Goal: Information Seeking & Learning: Learn about a topic

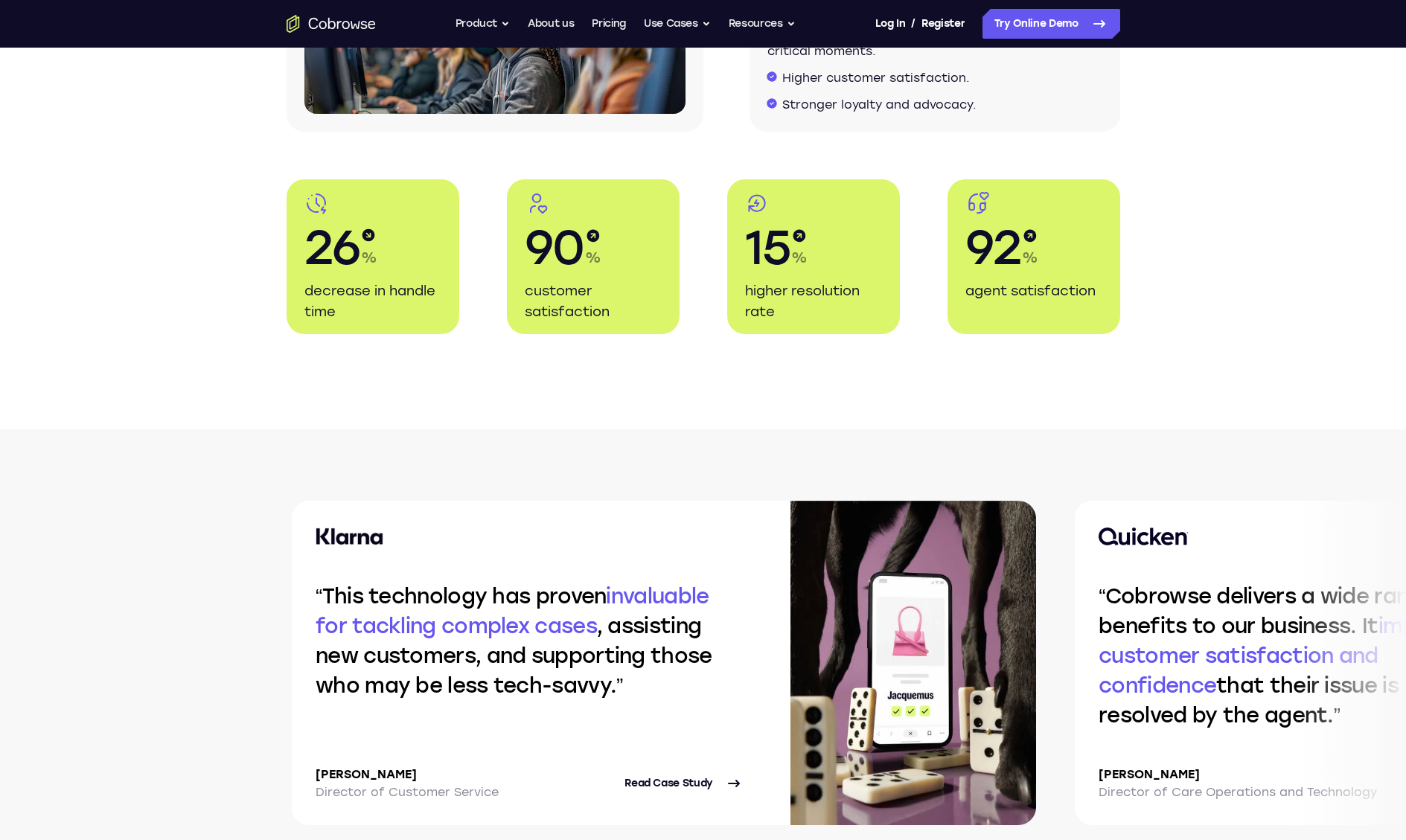
scroll to position [4331, 0]
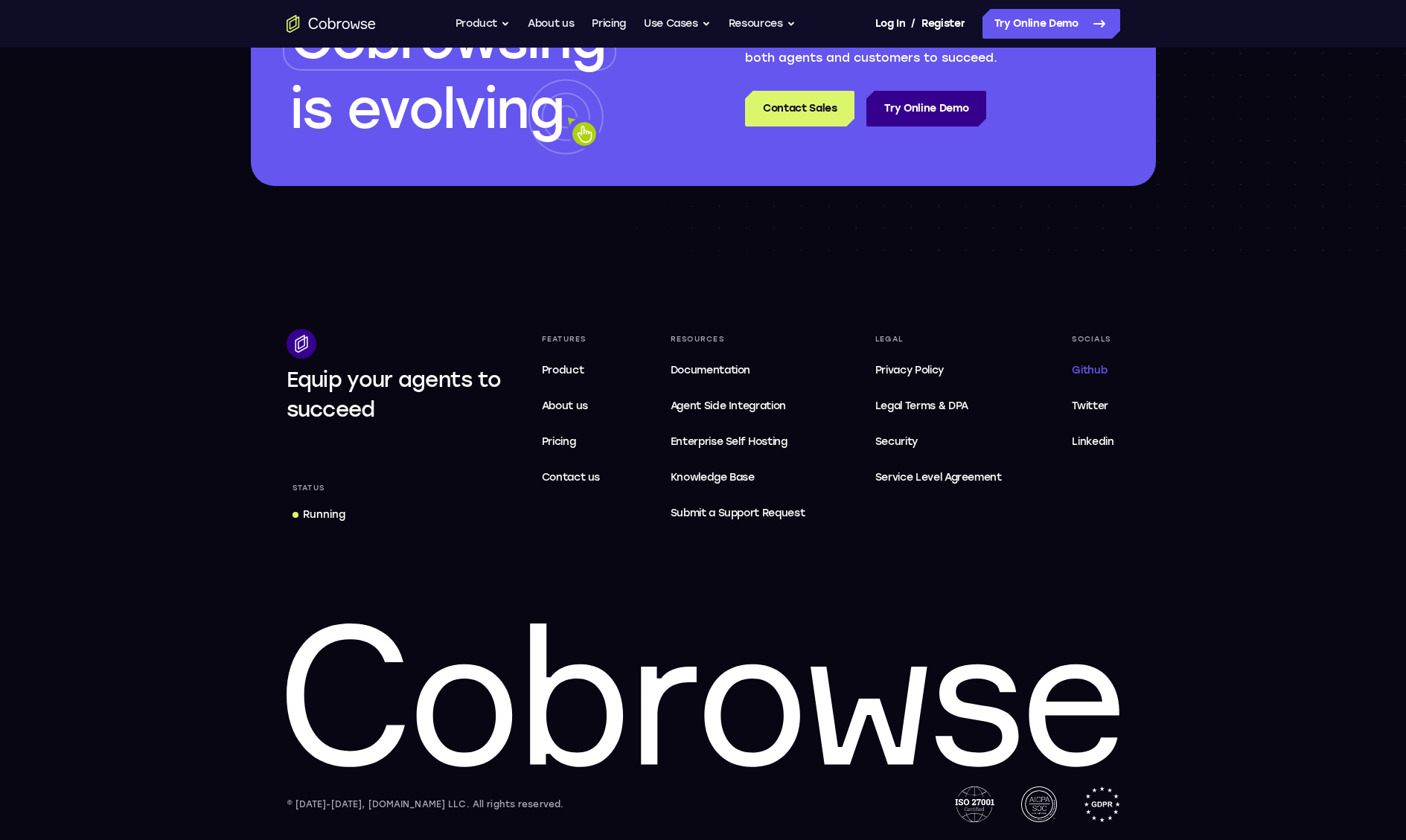
click at [1093, 366] on span "Github" at bounding box center [1090, 370] width 35 height 12
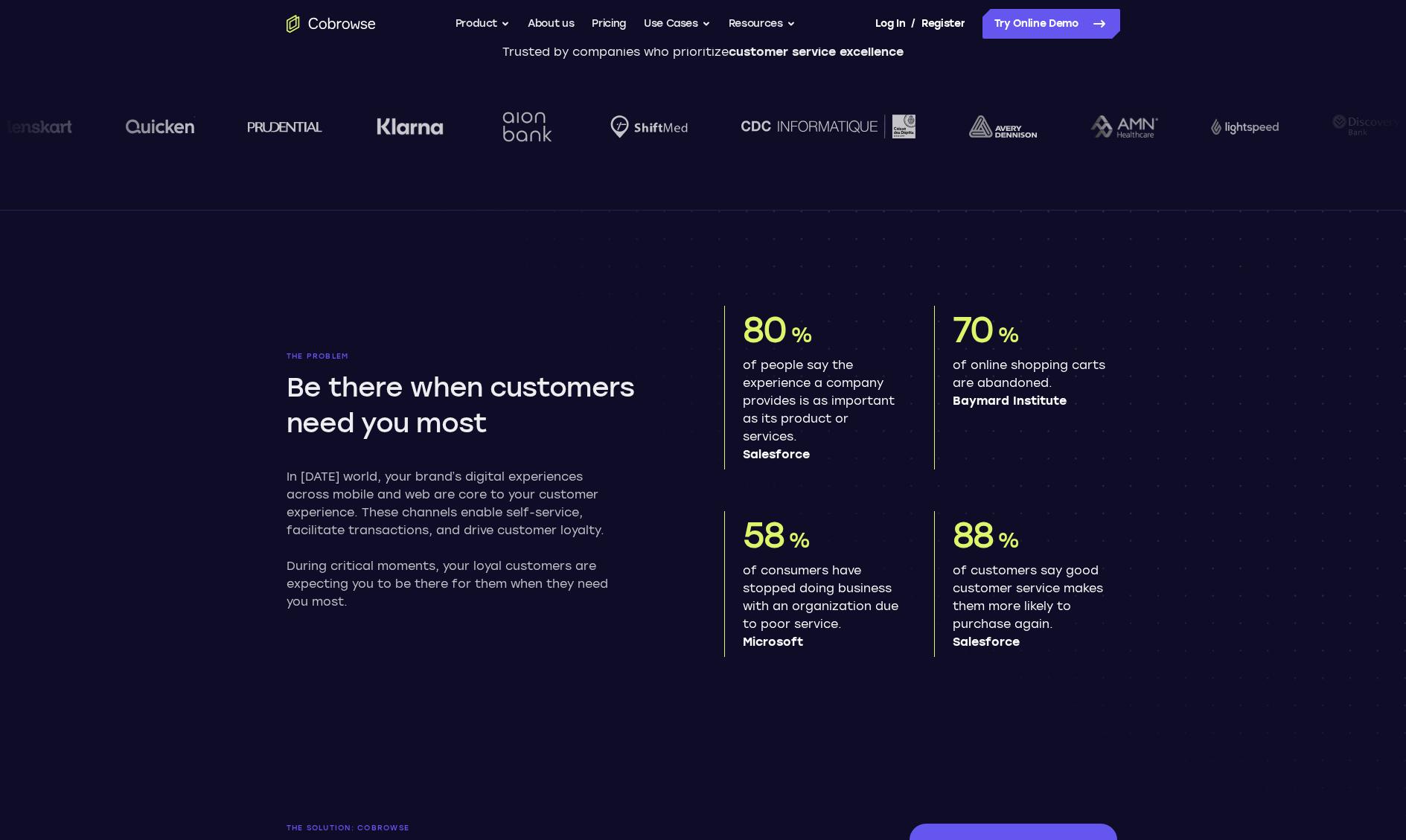
scroll to position [0, 0]
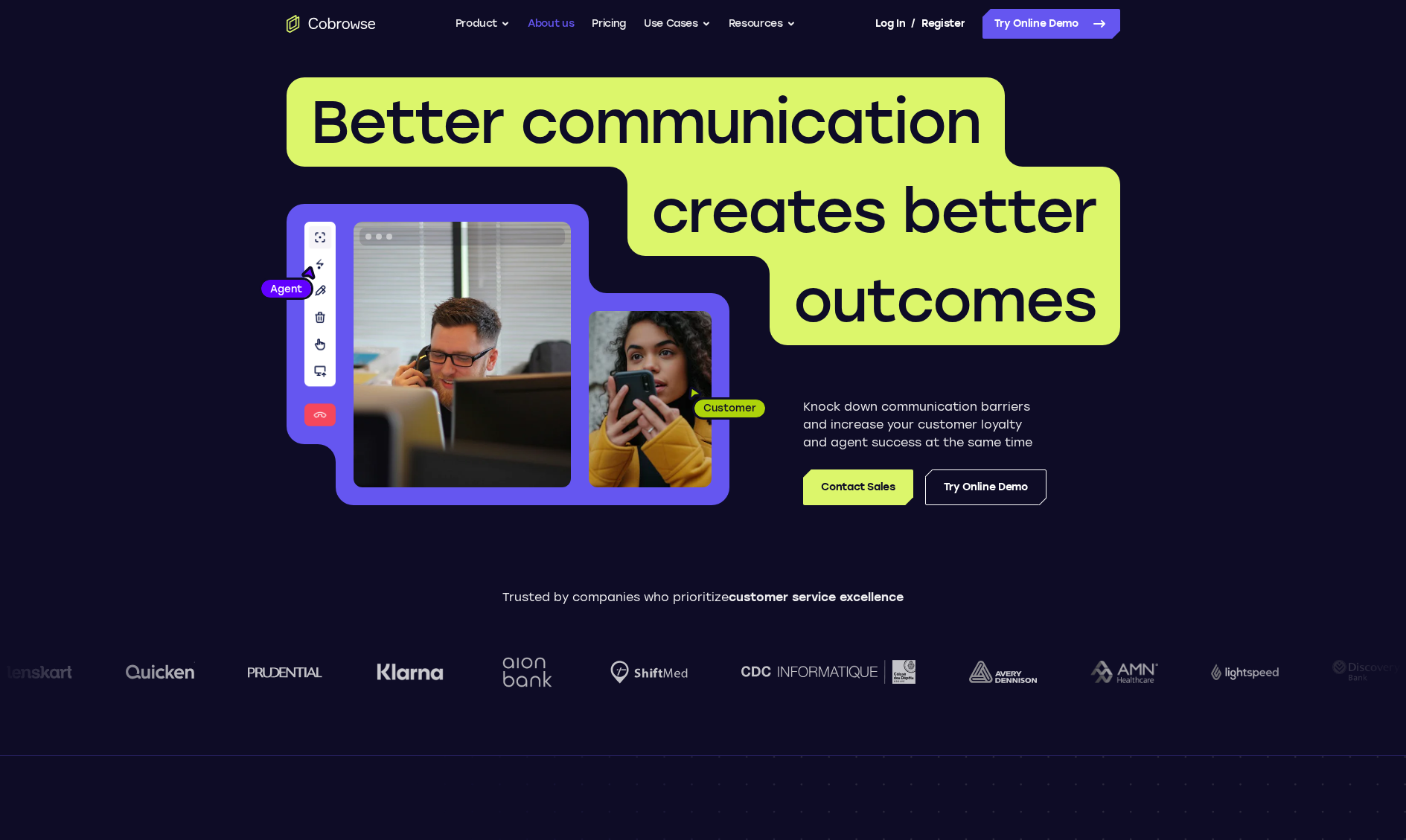
click at [541, 22] on link "About us" at bounding box center [551, 24] width 46 height 30
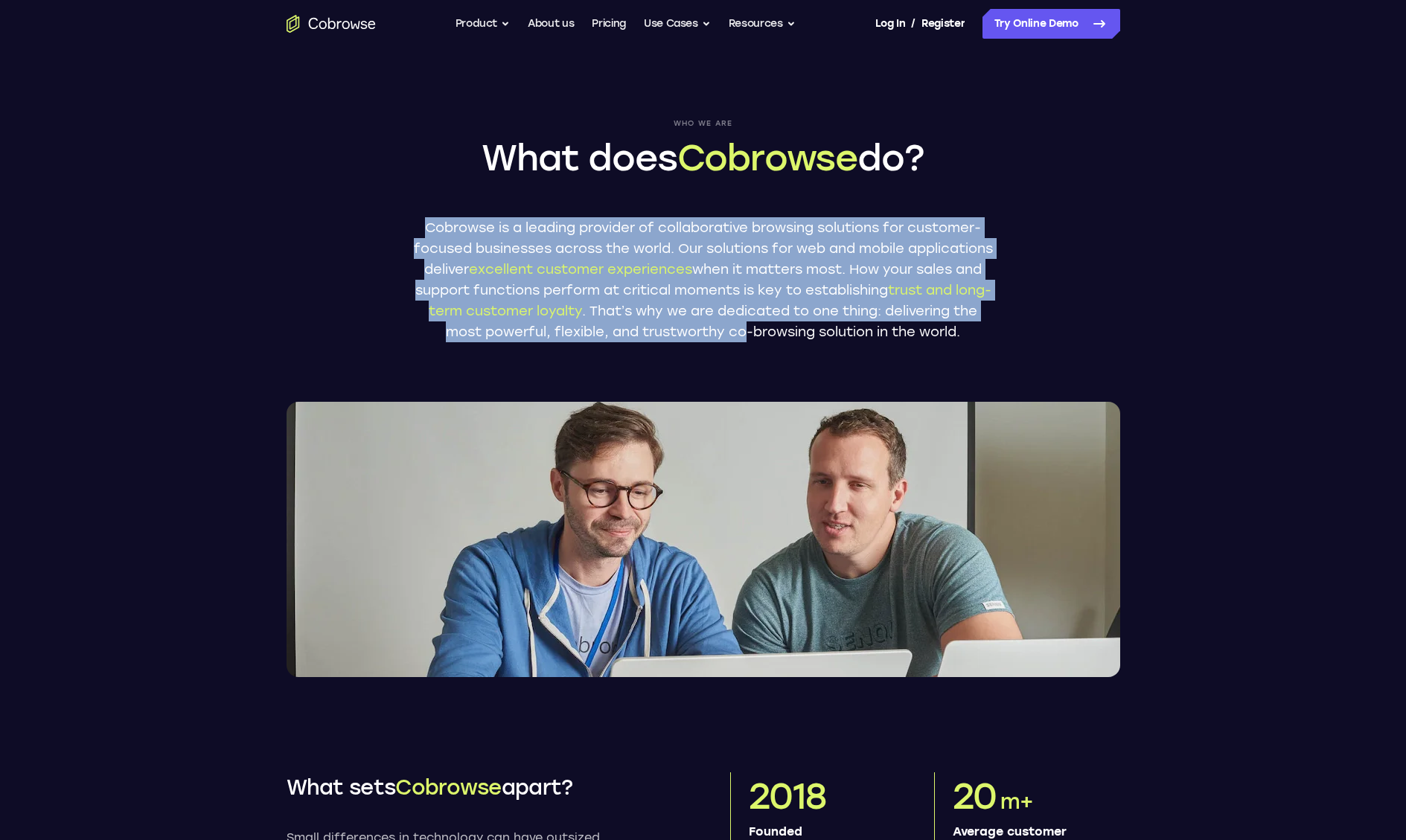
drag, startPoint x: 501, startPoint y: 238, endPoint x: 905, endPoint y: 338, distance: 416.2
click at [905, 338] on p "Cobrowse is a leading provider of collaborative browsing solutions for customer…" at bounding box center [703, 280] width 581 height 125
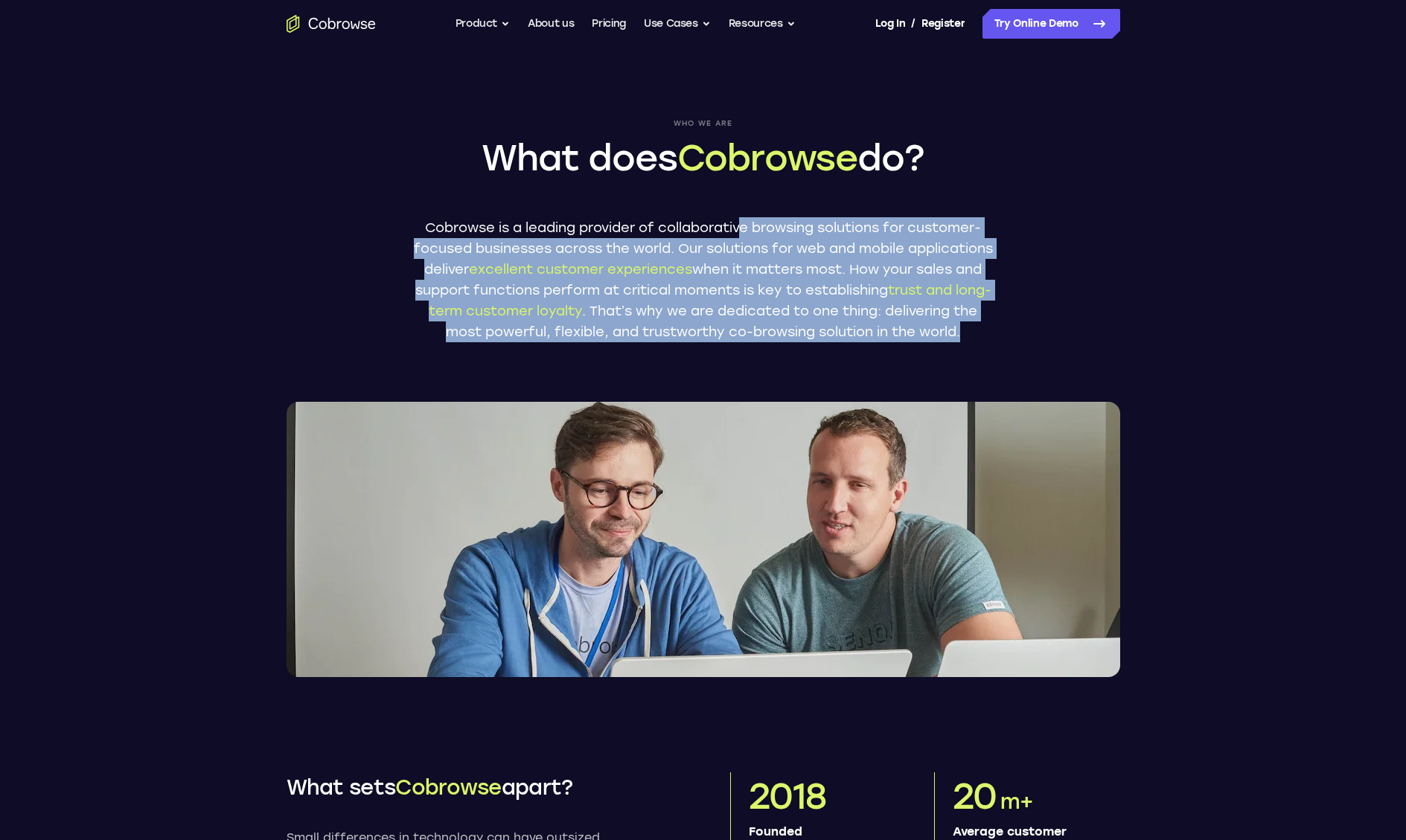
drag, startPoint x: 866, startPoint y: 336, endPoint x: 738, endPoint y: 218, distance: 174.1
click at [738, 218] on p "Cobrowse is a leading provider of collaborative browsing solutions for customer…" at bounding box center [703, 280] width 581 height 125
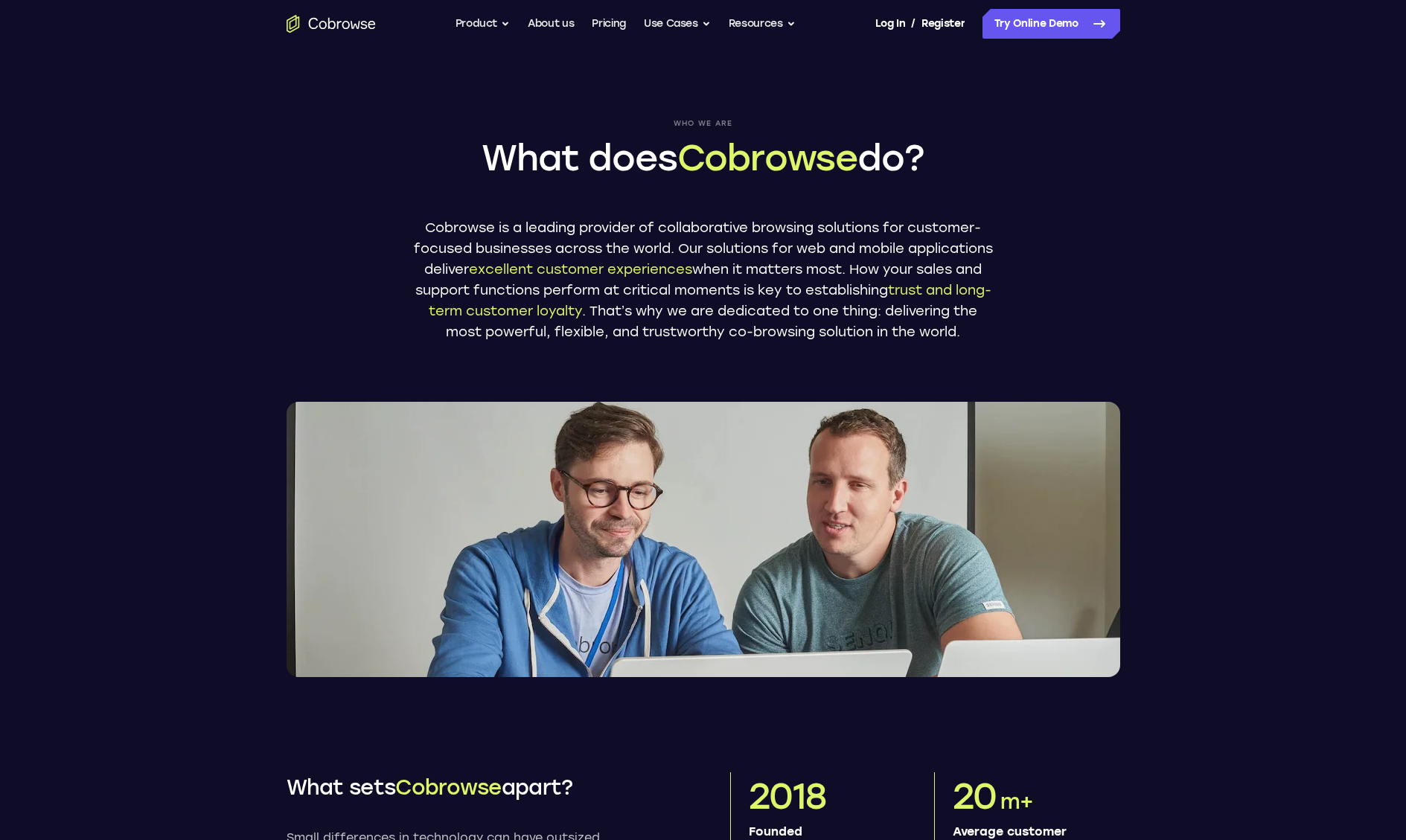
click at [751, 230] on p "Cobrowse is a leading provider of collaborative browsing solutions for customer…" at bounding box center [703, 280] width 581 height 125
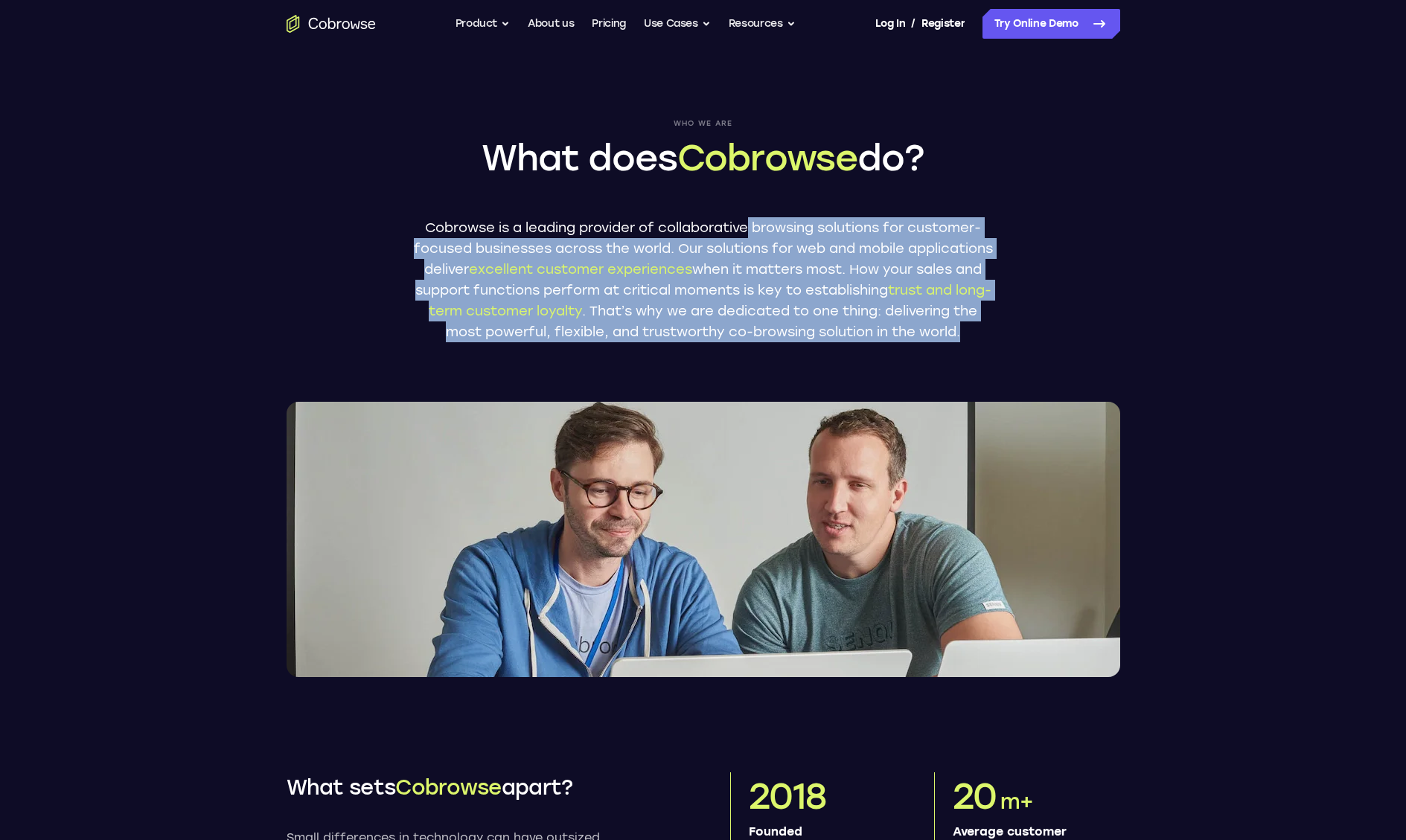
drag, startPoint x: 753, startPoint y: 231, endPoint x: 856, endPoint y: 362, distance: 166.6
click at [856, 343] on p "Cobrowse is a leading provider of collaborative browsing solutions for customer…" at bounding box center [703, 280] width 581 height 125
click at [855, 343] on p "Cobrowse is a leading provider of collaborative browsing solutions for customer…" at bounding box center [703, 280] width 581 height 125
drag, startPoint x: 413, startPoint y: 229, endPoint x: 828, endPoint y: 366, distance: 437.0
click at [828, 366] on div "Who we are What does Cobrowse do? Cobrowse is a leading provider of collaborati…" at bounding box center [703, 362] width 952 height 630
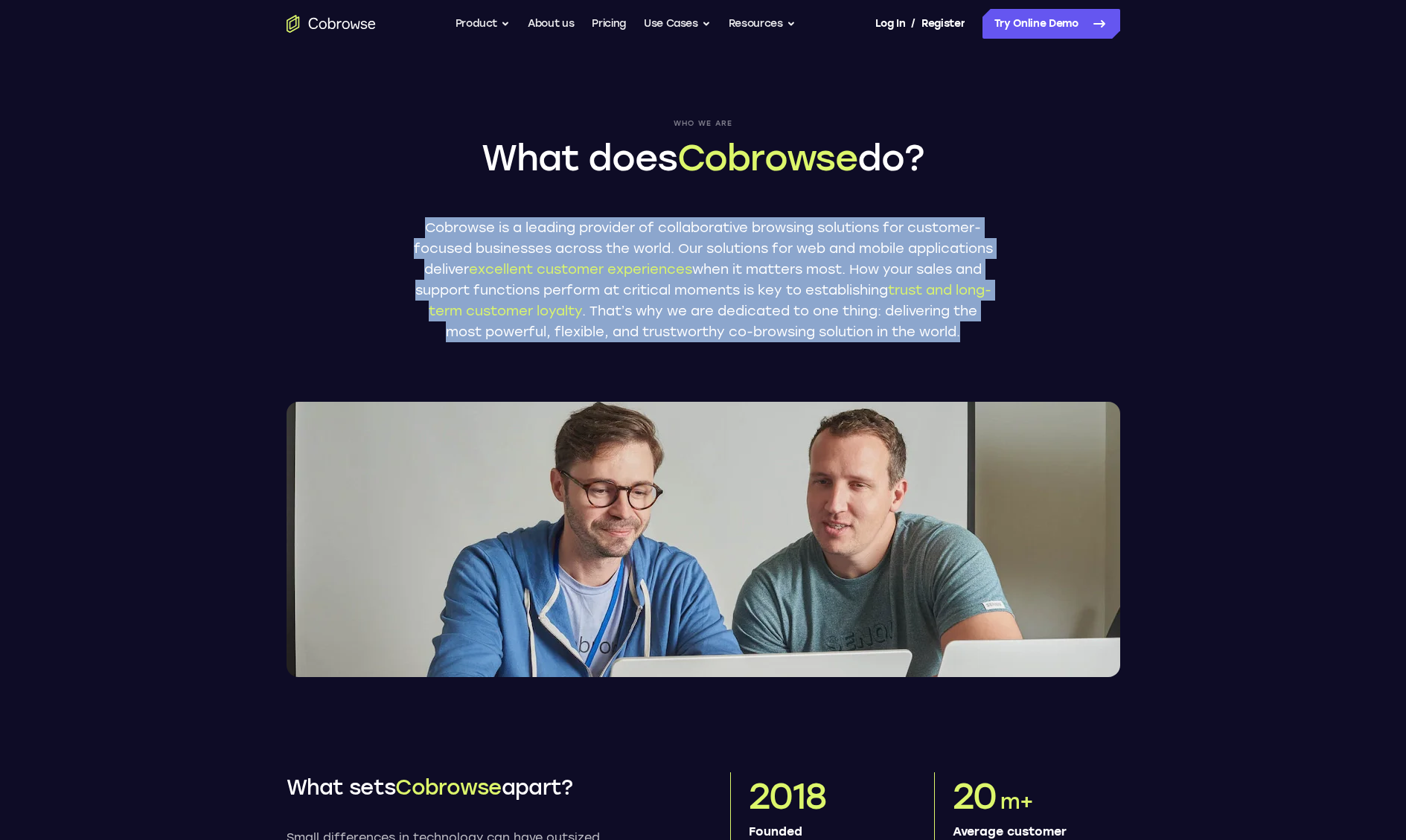
click at [826, 364] on div "Who we are What does Cobrowse do? Cobrowse is a leading provider of collaborati…" at bounding box center [703, 362] width 952 height 630
drag, startPoint x: 823, startPoint y: 356, endPoint x: 757, endPoint y: 222, distance: 149.4
click at [757, 222] on p "Cobrowse is a leading provider of collaborative browsing solutions for customer…" at bounding box center [703, 280] width 581 height 125
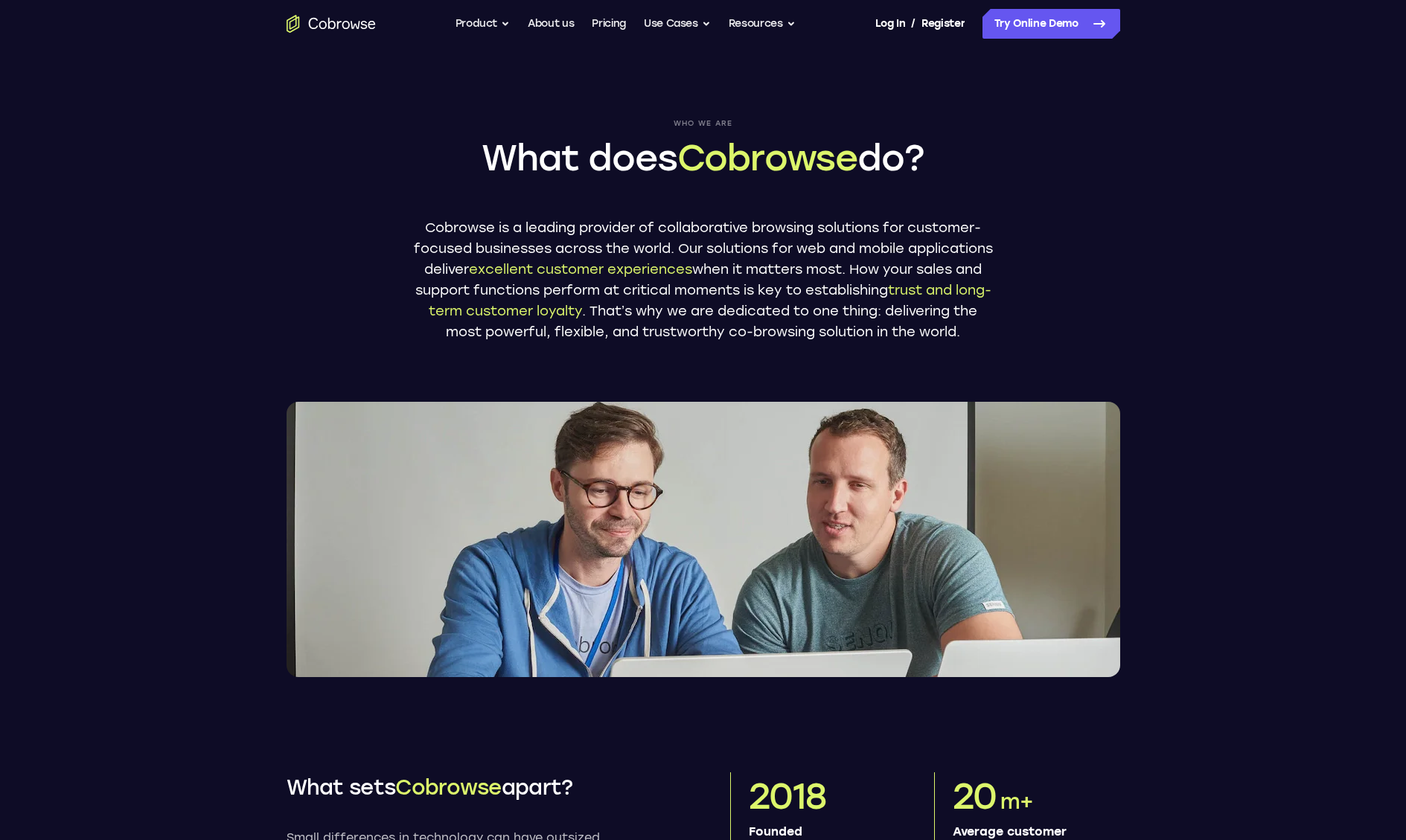
click at [757, 227] on p "Cobrowse is a leading provider of collaborative browsing solutions for customer…" at bounding box center [703, 280] width 581 height 125
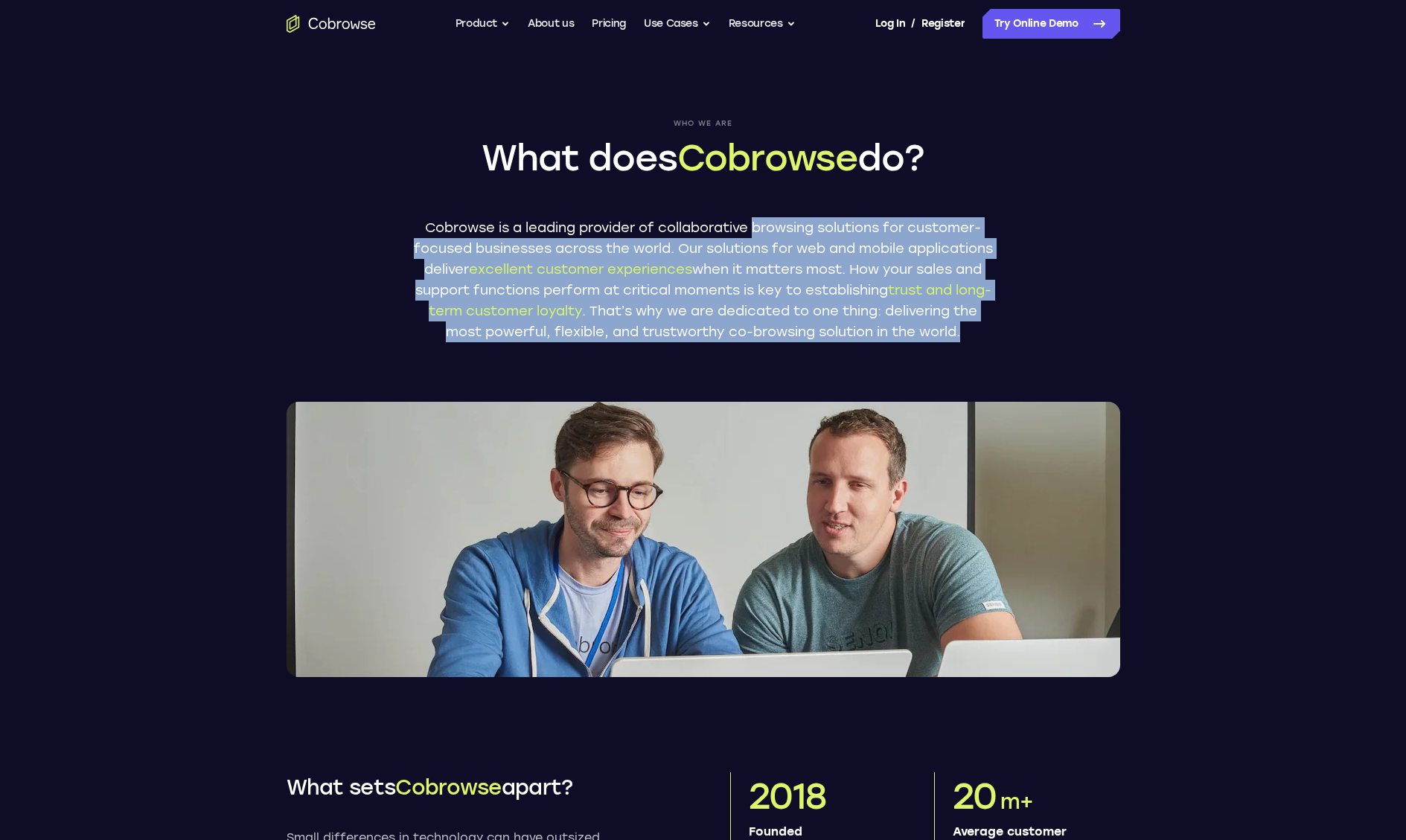
drag, startPoint x: 763, startPoint y: 229, endPoint x: 832, endPoint y: 357, distance: 145.4
click at [832, 343] on p "Cobrowse is a leading provider of collaborative browsing solutions for customer…" at bounding box center [703, 280] width 581 height 125
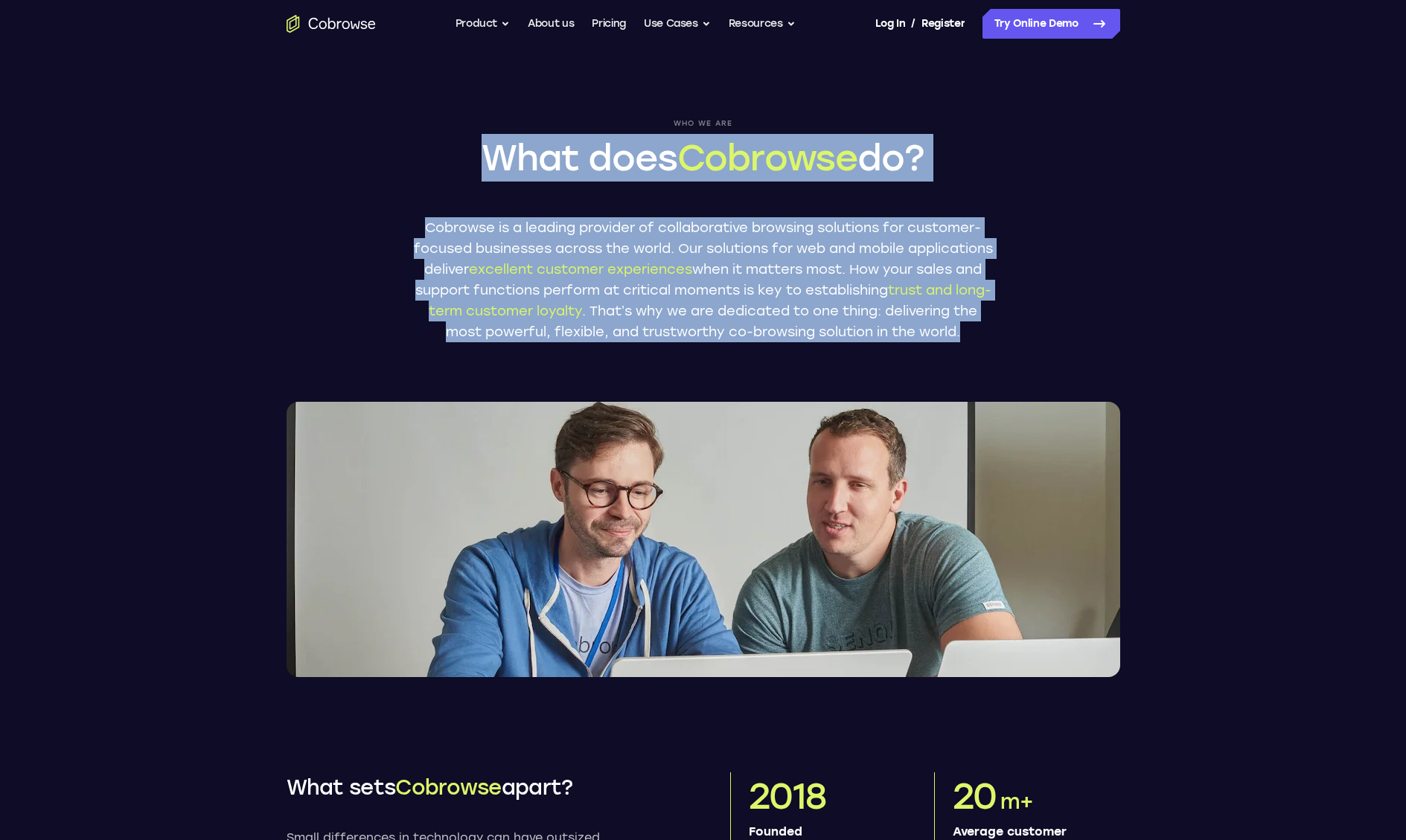
drag, startPoint x: 586, startPoint y: 210, endPoint x: 855, endPoint y: 365, distance: 310.5
click at [855, 365] on div "Who we are What does Cobrowse do? Cobrowse is a leading provider of collaborati…" at bounding box center [703, 362] width 952 height 630
drag, startPoint x: 736, startPoint y: 306, endPoint x: 463, endPoint y: 156, distance: 311.5
click at [463, 156] on div "Who we are What does Cobrowse do? Cobrowse is a leading provider of collaborati…" at bounding box center [703, 230] width 581 height 223
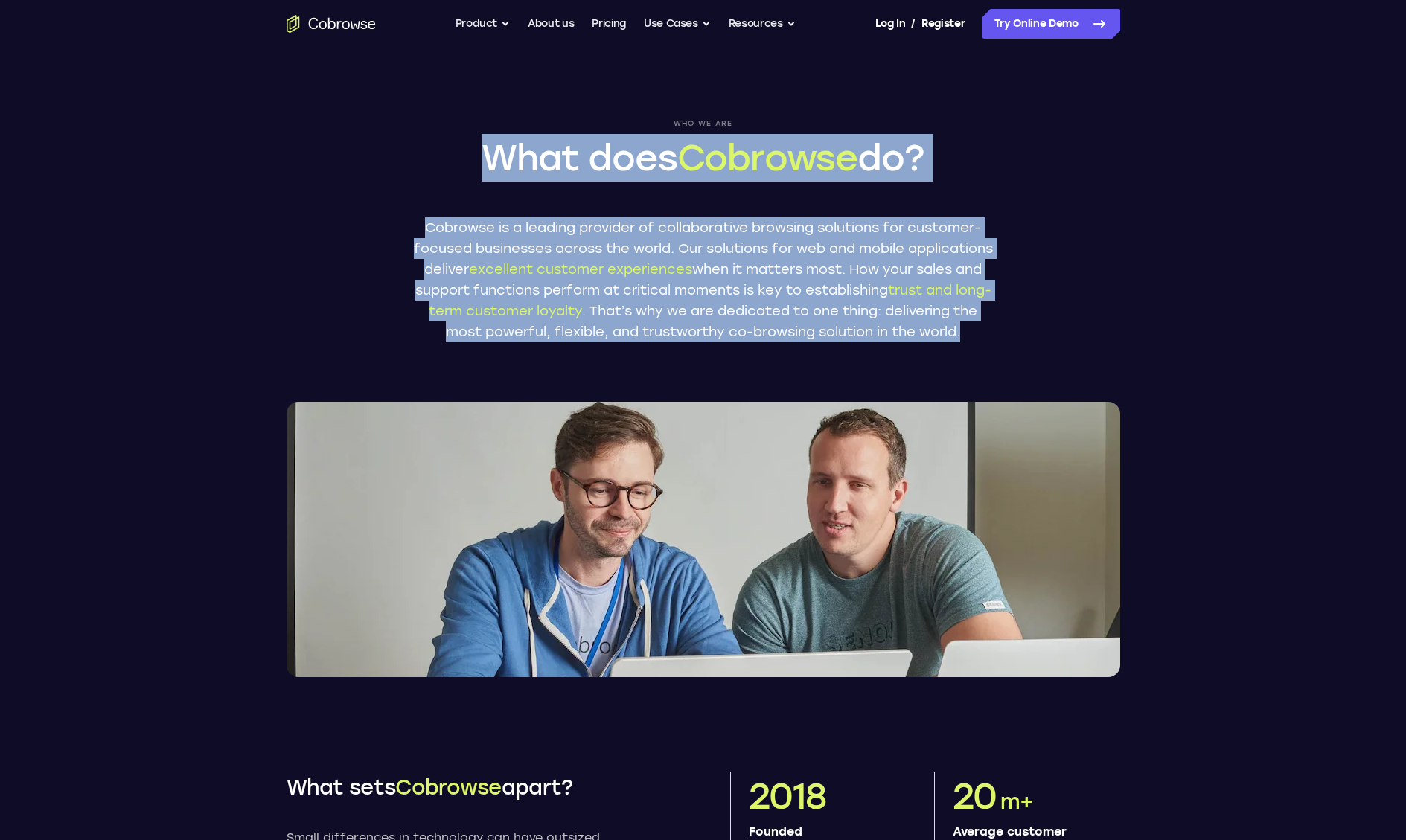
click at [461, 156] on h1 "What does Cobrowse do?" at bounding box center [703, 158] width 581 height 48
drag, startPoint x: 461, startPoint y: 156, endPoint x: 842, endPoint y: 372, distance: 438.0
click at [842, 372] on div "Who we are What does Cobrowse do? Cobrowse is a leading provider of collaborati…" at bounding box center [703, 362] width 952 height 630
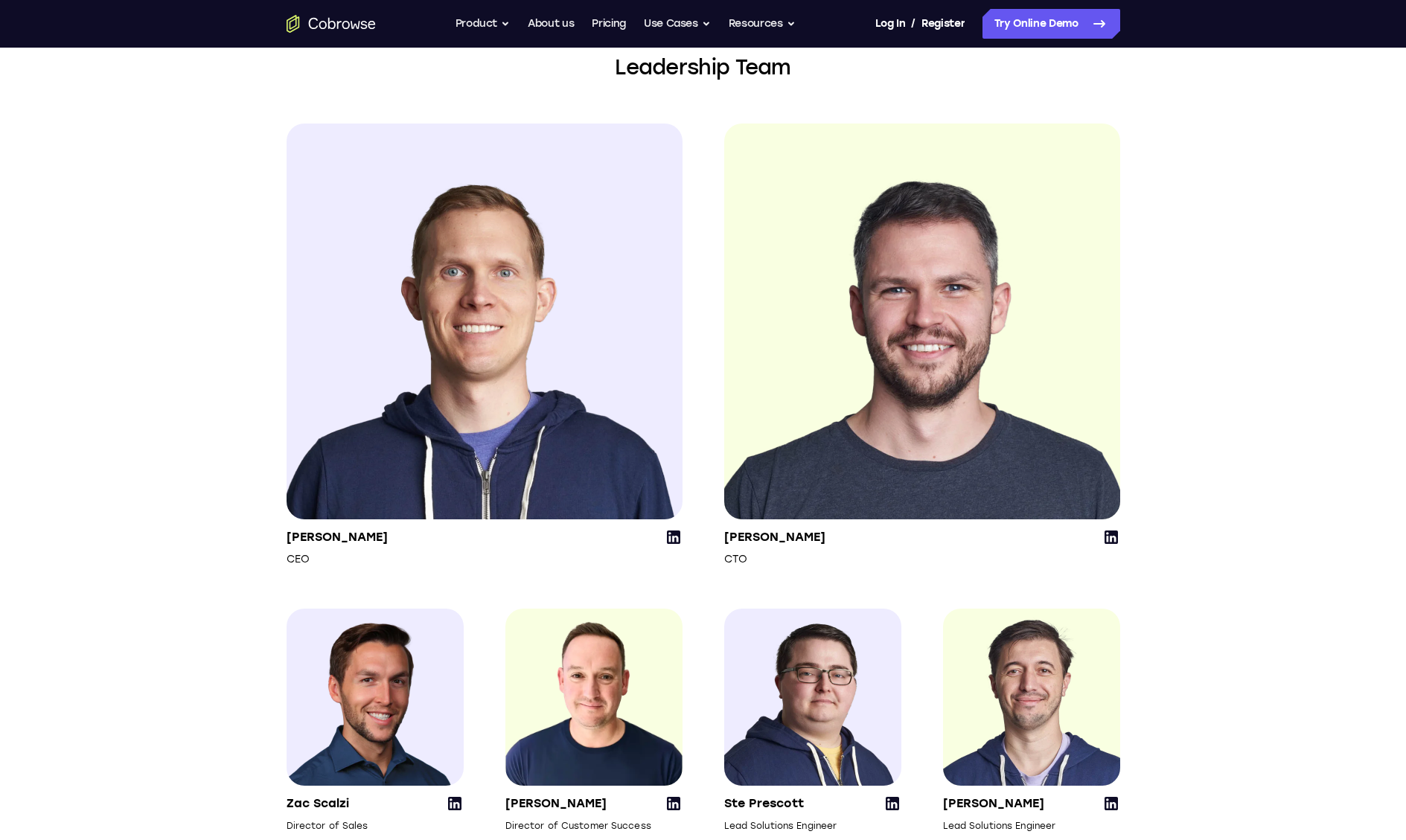
scroll to position [1691, 0]
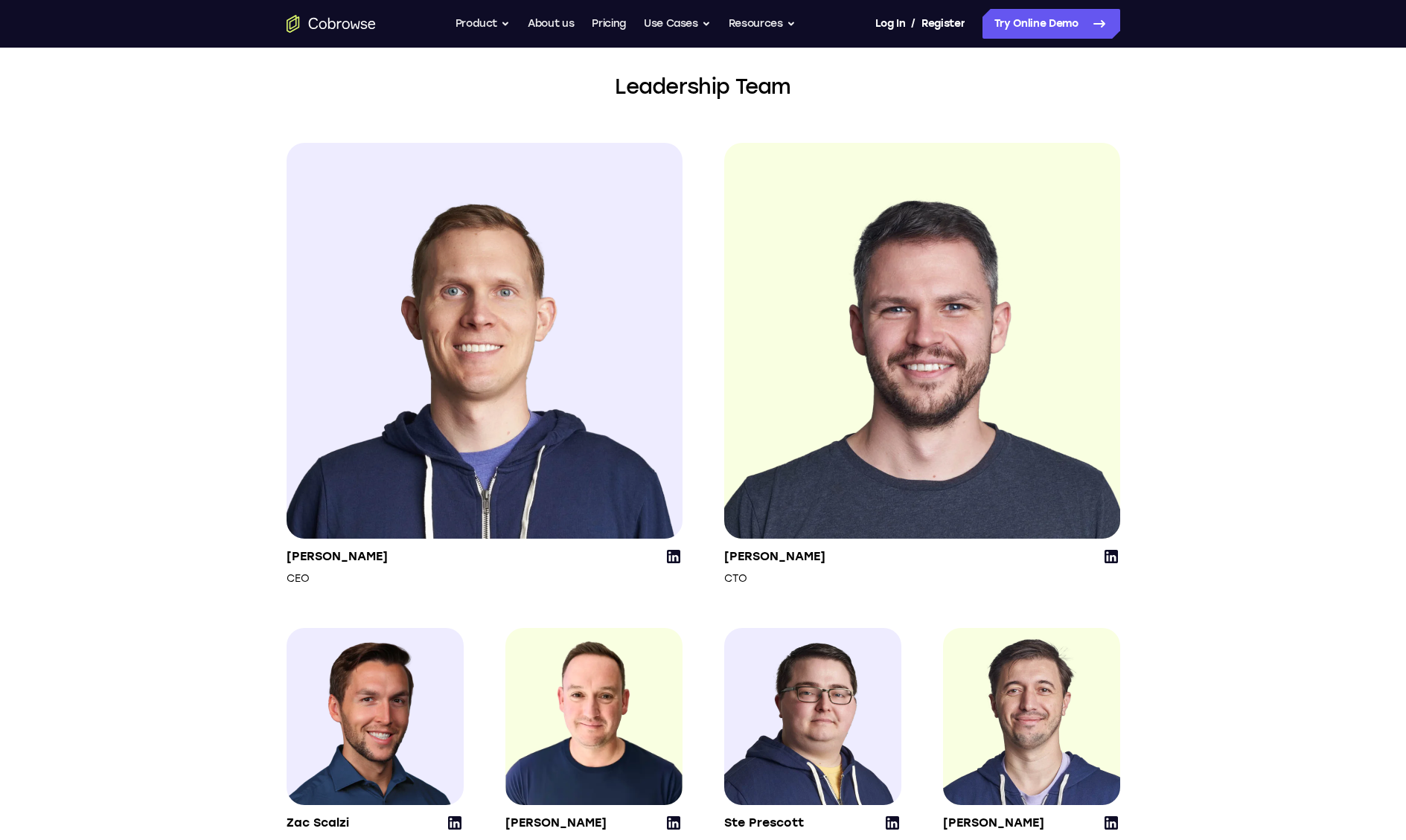
drag, startPoint x: 722, startPoint y: 580, endPoint x: 850, endPoint y: 578, distance: 128.0
click at [850, 578] on div "[PERSON_NAME] CEO [PERSON_NAME] CTO [PERSON_NAME] Director of Sales [PERSON_NAM…" at bounding box center [703, 497] width 833 height 710
click at [850, 578] on div "[PERSON_NAME] CTO" at bounding box center [921, 567] width 396 height 39
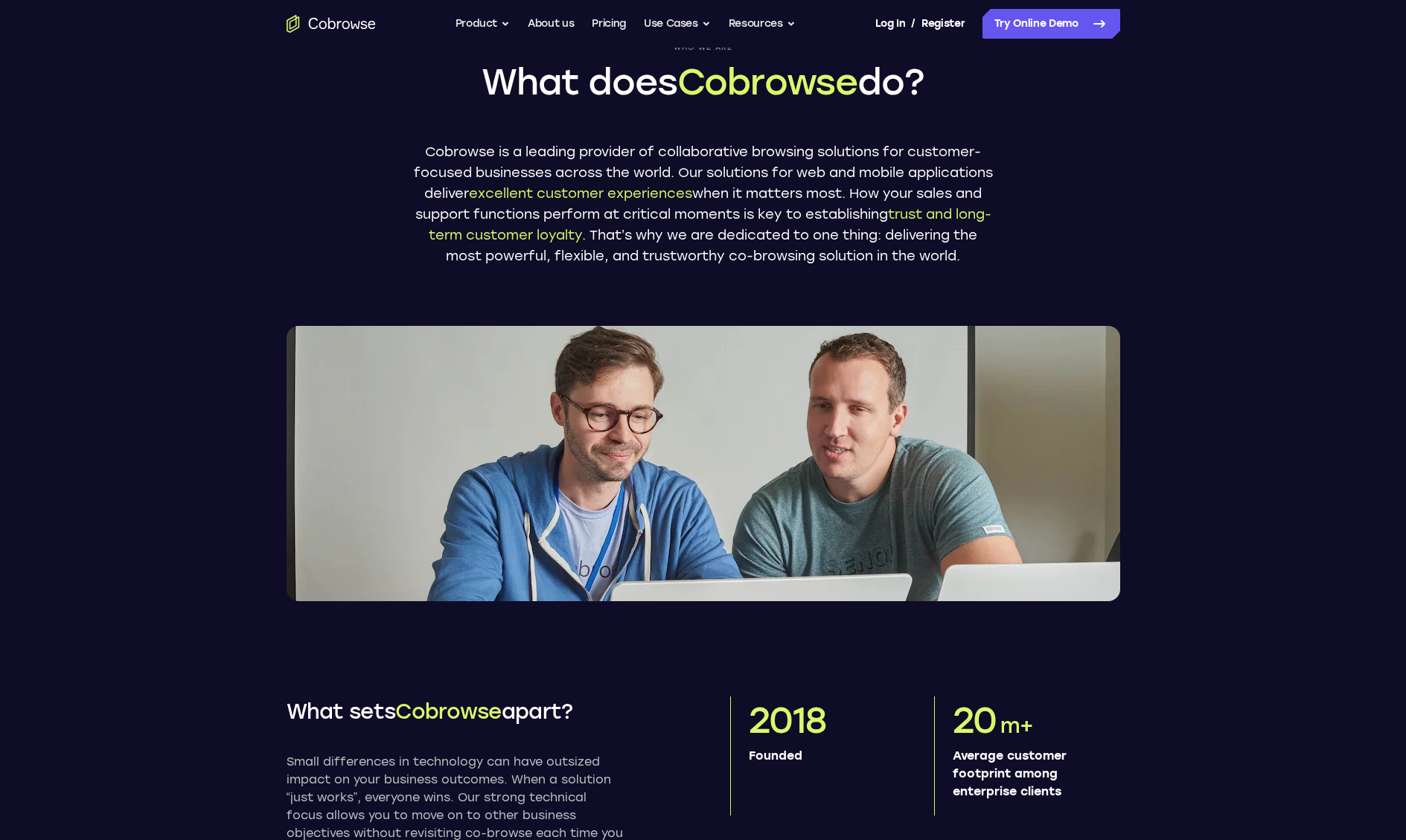
scroll to position [0, 0]
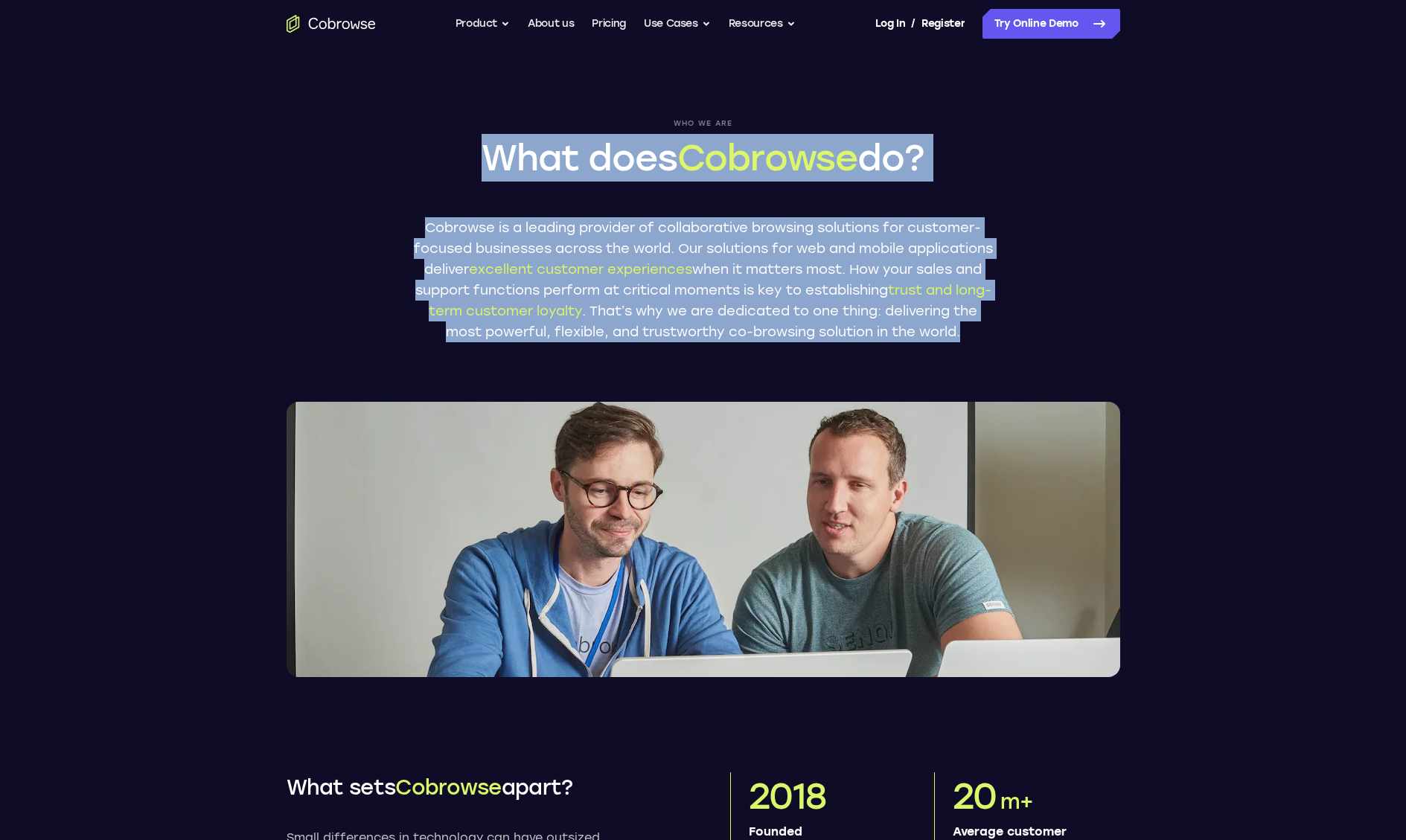
drag, startPoint x: 522, startPoint y: 164, endPoint x: 899, endPoint y: 353, distance: 421.7
click at [899, 343] on div "Who we are What does Cobrowse do? Cobrowse is a leading provider of collaborati…" at bounding box center [703, 230] width 581 height 223
click at [899, 343] on p "Cobrowse is a leading provider of collaborative browsing solutions for customer…" at bounding box center [703, 280] width 581 height 125
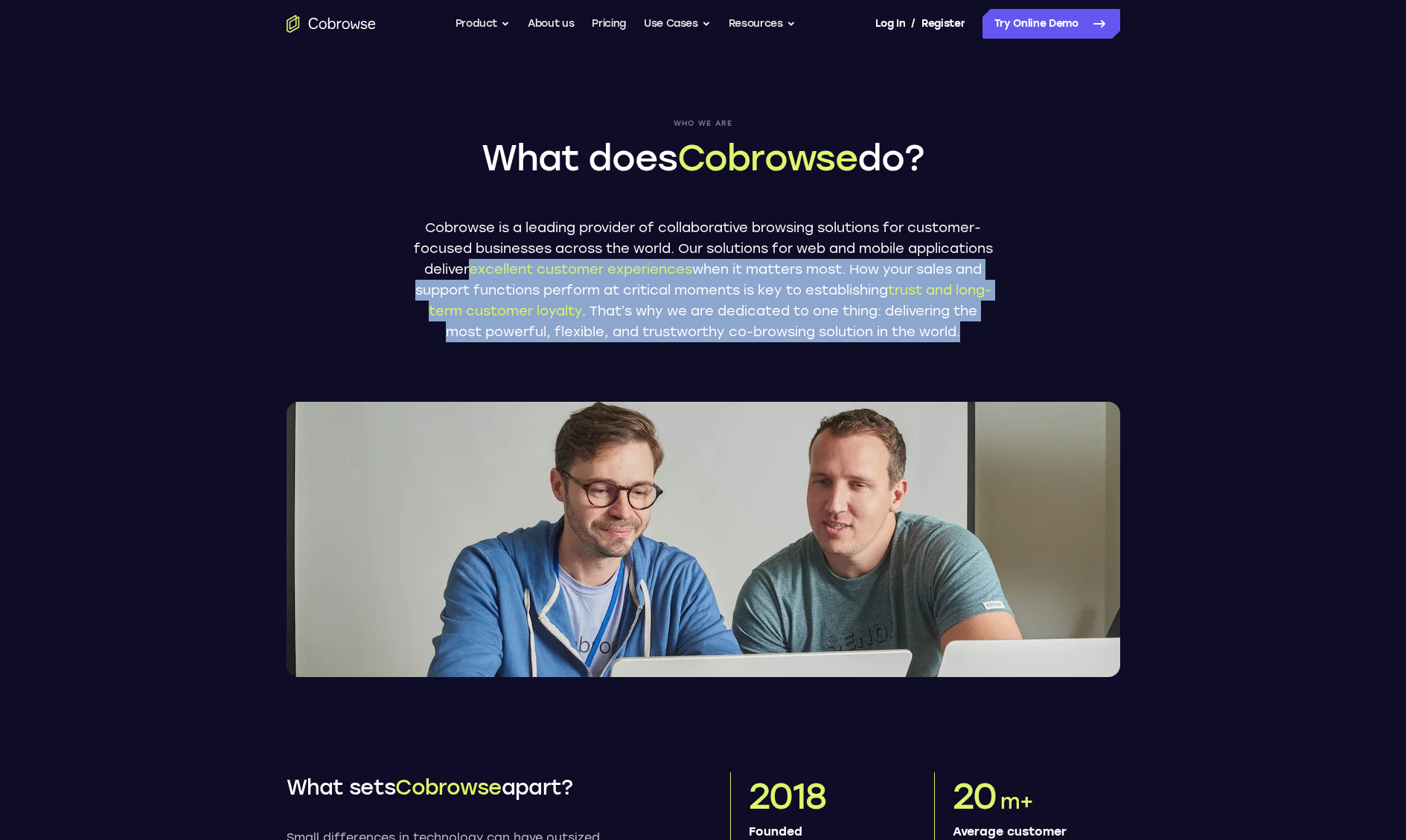
drag, startPoint x: 684, startPoint y: 292, endPoint x: 879, endPoint y: 353, distance: 204.3
click at [879, 343] on p "Cobrowse is a leading provider of collaborative browsing solutions for customer…" at bounding box center [703, 280] width 581 height 125
